Goal: Information Seeking & Learning: Compare options

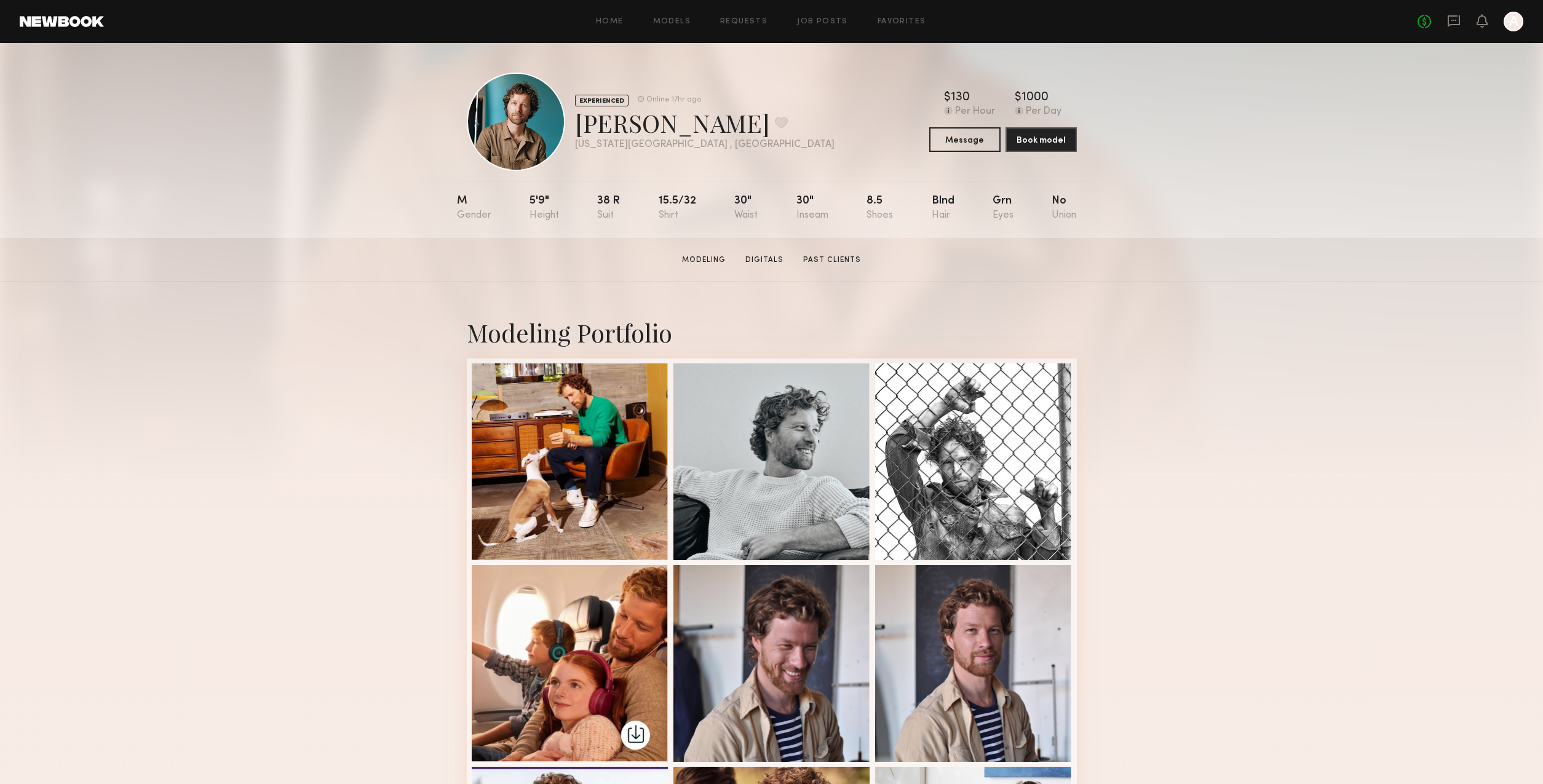
drag, startPoint x: 177, startPoint y: 251, endPoint x: 175, endPoint y: 241, distance: 10.2
click at [177, 250] on section "ryan g. Modeling Digitals Past Clients Message Book Model" at bounding box center [772, 259] width 1543 height 43
